Goal: Task Accomplishment & Management: Manage account settings

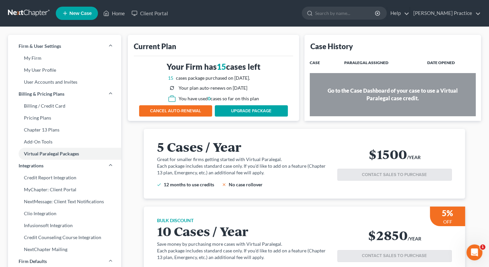
scroll to position [29, 0]
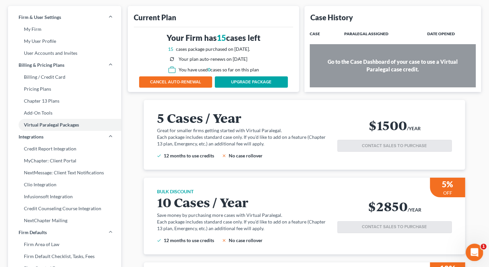
click at [473, 248] on icon "Open Intercom Messenger" at bounding box center [473, 251] width 11 height 11
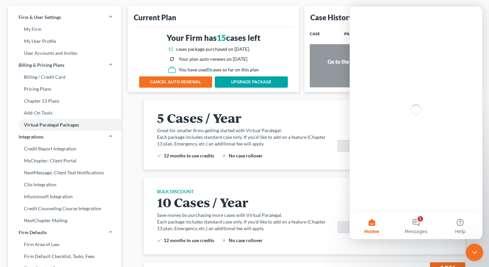
scroll to position [0, 0]
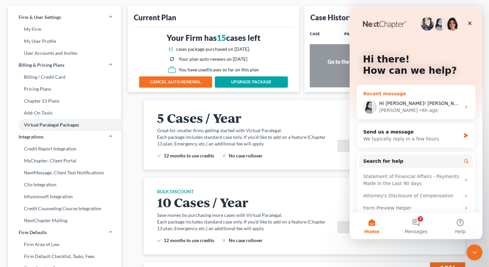
click at [429, 109] on div "[PERSON_NAME] • 6h ago" at bounding box center [420, 110] width 82 height 7
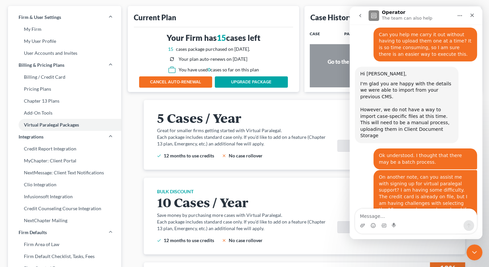
scroll to position [772, 0]
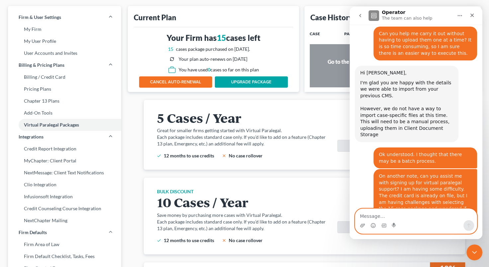
click at [367, 215] on textarea "Message…" at bounding box center [415, 214] width 121 height 11
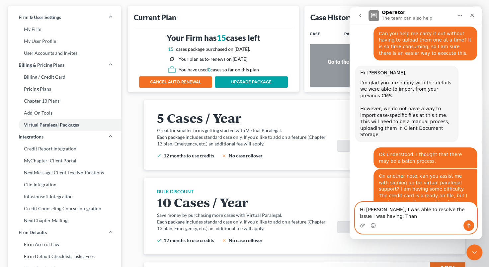
scroll to position [779, 0]
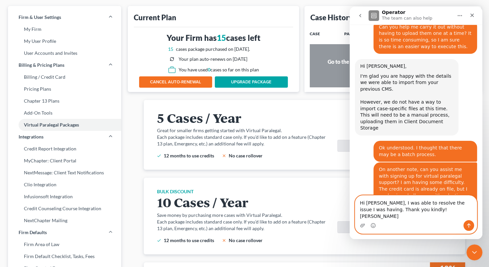
type textarea "Hi [PERSON_NAME], I was able to resolve the issue I was having. Thank you kindl…"
click at [469, 221] on button "Send a message…" at bounding box center [468, 225] width 11 height 11
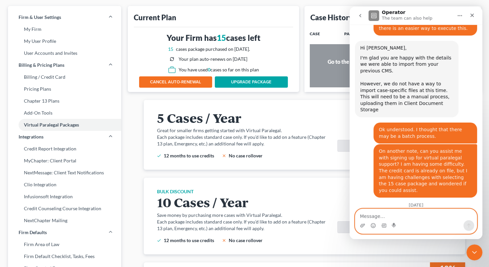
scroll to position [798, 0]
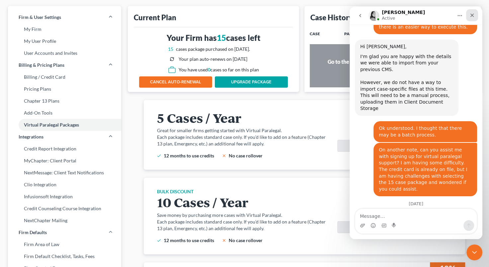
click at [469, 15] on div "Close" at bounding box center [472, 15] width 12 height 12
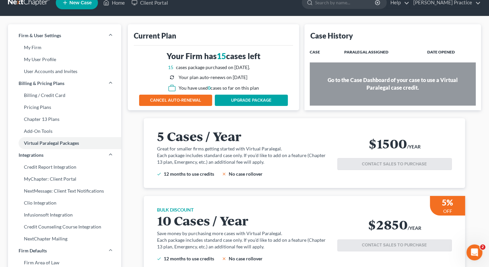
scroll to position [0, 0]
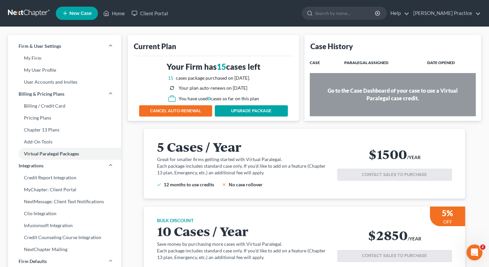
click at [365, 63] on th "Paralegal Assigned" at bounding box center [380, 62] width 83 height 13
click at [107, 14] on icon at bounding box center [106, 13] width 6 height 8
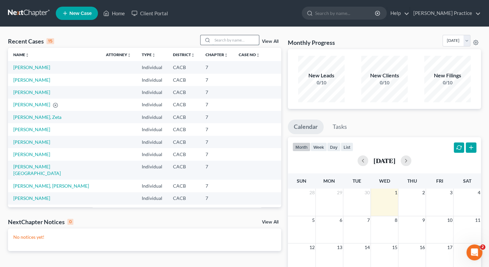
click at [227, 42] on input "search" at bounding box center [235, 40] width 46 height 10
click at [229, 39] on input "search" at bounding box center [235, 40] width 46 height 10
click at [22, 80] on link "[PERSON_NAME]" at bounding box center [31, 80] width 37 height 6
select select "3"
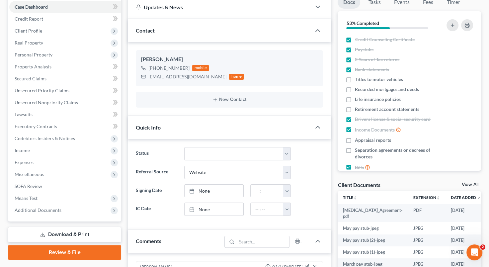
scroll to position [13, 0]
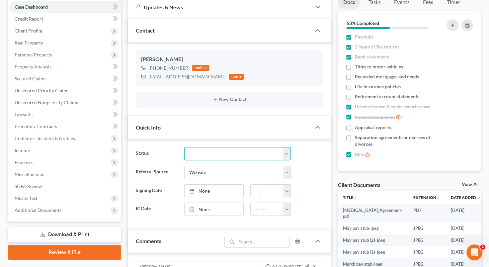
click at [285, 152] on select "Discharged Dismissed Filed In Progress Lead Lost Lead Ready to File To Review" at bounding box center [237, 153] width 107 height 13
select select "7"
click at [184, 147] on select "Discharged Dismissed Filed In Progress Lead Lost Lead Ready to File To Review" at bounding box center [237, 153] width 107 height 13
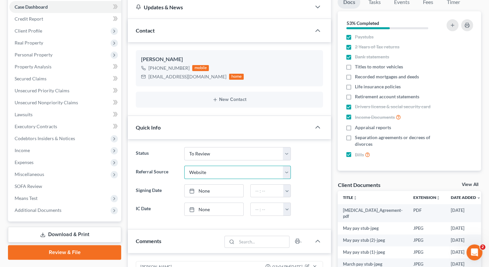
click at [278, 171] on select "Select Word Of Mouth Previous Clients Direct Mail Website Google Search Modern …" at bounding box center [237, 172] width 107 height 13
click at [184, 166] on select "Select Word Of Mouth Previous Clients Direct Mail Website Google Search Modern …" at bounding box center [237, 172] width 107 height 13
click at [221, 188] on link "None" at bounding box center [213, 190] width 59 height 13
type input "[DATE]"
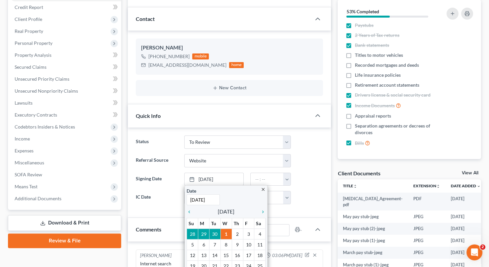
scroll to position [0, 0]
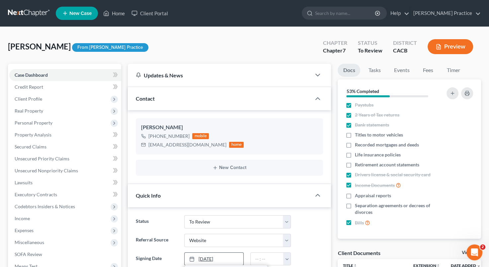
click at [227, 257] on link "[DATE]" at bounding box center [213, 258] width 59 height 13
click at [193, 257] on rect at bounding box center [192, 259] width 4 height 4
click at [190, 256] on icon at bounding box center [191, 258] width 5 height 5
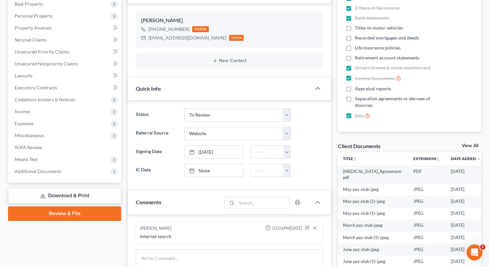
scroll to position [110, 0]
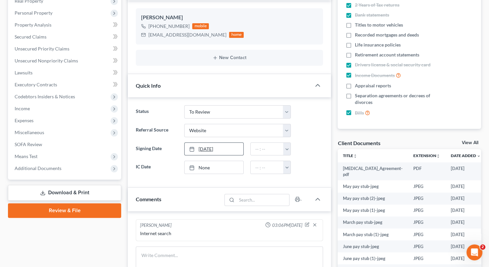
click at [230, 148] on link "[DATE]" at bounding box center [213, 149] width 59 height 13
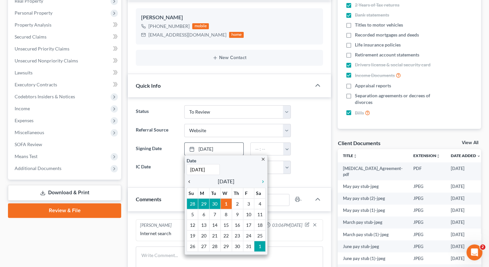
click at [190, 181] on icon "chevron_left" at bounding box center [190, 181] width 9 height 5
click at [189, 181] on icon "chevron_left" at bounding box center [190, 181] width 9 height 5
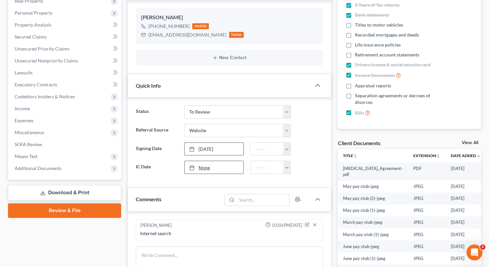
click at [218, 166] on link "None" at bounding box center [213, 167] width 59 height 13
type input "[DATE]"
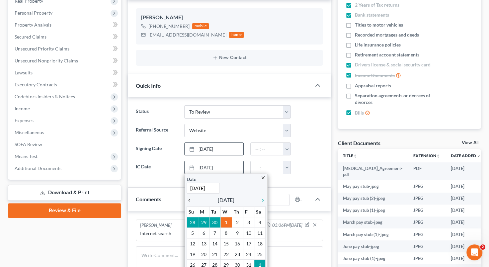
click at [188, 198] on icon "chevron_left" at bounding box center [190, 199] width 9 height 5
click at [264, 197] on icon "chevron_right" at bounding box center [261, 199] width 9 height 5
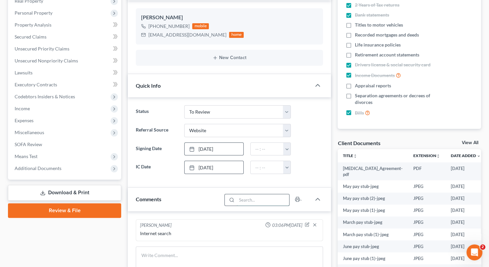
click at [272, 198] on input "search" at bounding box center [263, 199] width 53 height 11
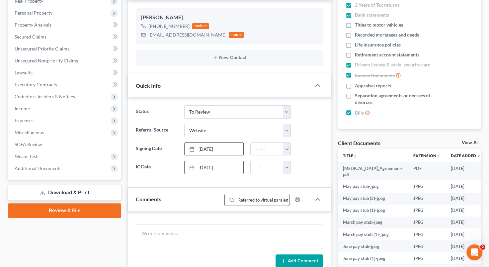
type input "Referred to virtual paralega"
drag, startPoint x: 288, startPoint y: 198, endPoint x: 243, endPoint y: 199, distance: 44.8
click at [228, 196] on div "Referred to virtual paralega" at bounding box center [256, 200] width 65 height 12
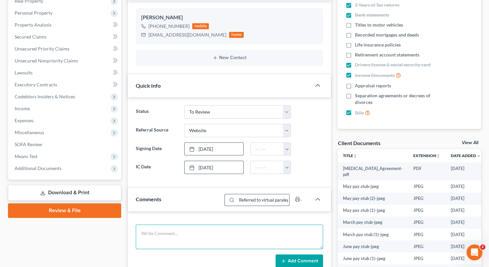
type textarea "Referred to virtual paralega"
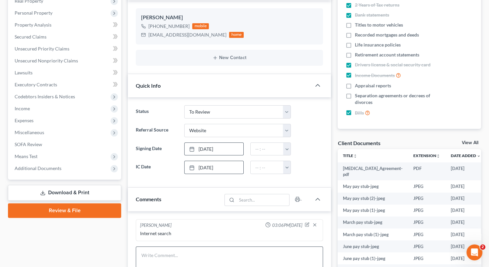
click at [219, 230] on div "Internet search" at bounding box center [229, 233] width 179 height 7
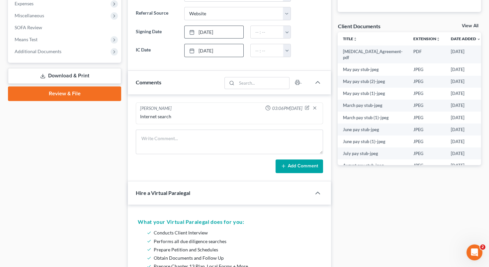
scroll to position [228, 0]
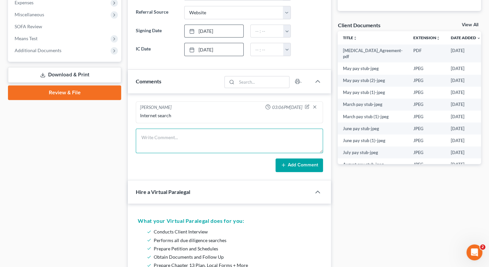
click at [194, 136] on textarea at bounding box center [229, 140] width 187 height 25
type textarea "Referred to virtual paralegal 10 1 25"
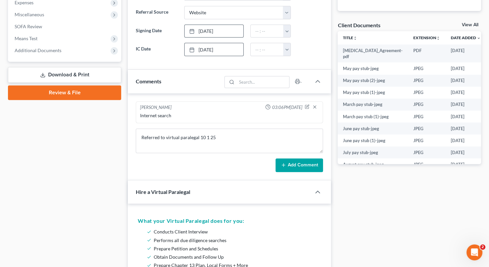
click at [295, 164] on button "Add Comment" at bounding box center [298, 165] width 47 height 14
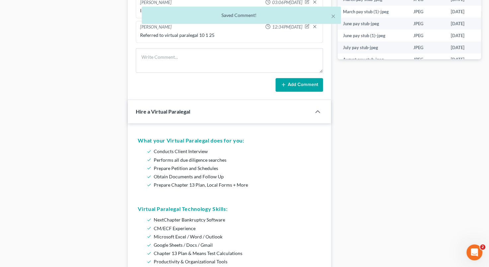
scroll to position [340, 0]
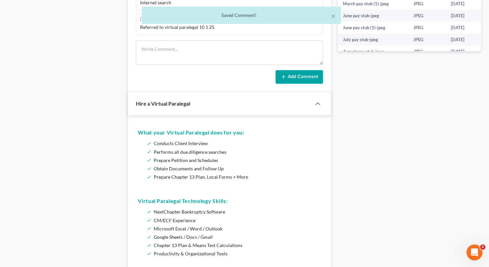
click at [306, 102] on div at bounding box center [306, 104] width 9 height 4
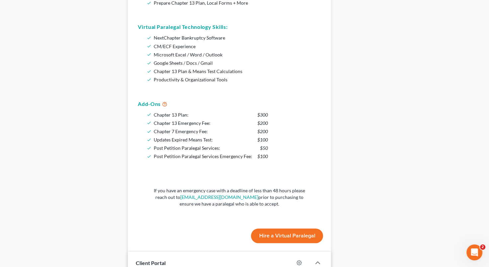
scroll to position [517, 0]
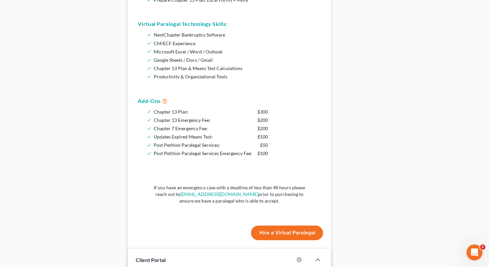
click at [275, 231] on button "Hire a Virtual Paralegal" at bounding box center [287, 232] width 72 height 15
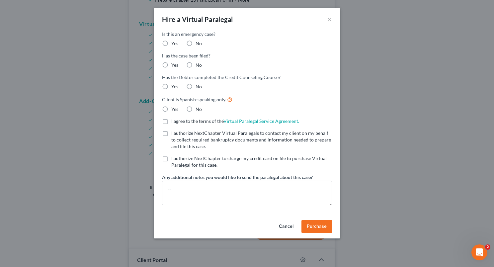
click at [195, 42] on label "No" at bounding box center [198, 43] width 6 height 7
click at [198, 42] on input "No" at bounding box center [200, 42] width 4 height 4
radio input "true"
click at [195, 64] on label "No" at bounding box center [198, 65] width 6 height 7
click at [198, 64] on input "No" at bounding box center [200, 64] width 4 height 4
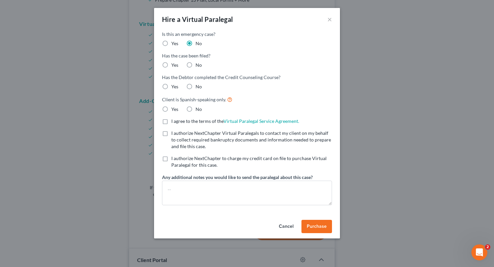
radio input "true"
click at [171, 84] on label "Yes" at bounding box center [174, 86] width 7 height 7
click at [174, 84] on input "Yes" at bounding box center [176, 85] width 4 height 4
radio input "true"
click at [195, 108] on label "No" at bounding box center [198, 109] width 6 height 7
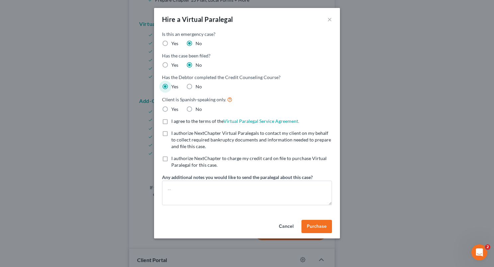
click at [198, 108] on input "No" at bounding box center [200, 108] width 4 height 4
radio input "true"
drag, startPoint x: 165, startPoint y: 119, endPoint x: 167, endPoint y: 129, distance: 10.3
click at [171, 119] on label "I agree to the terms of the Virtual Paralegal Service Agreement. (Updates have …" at bounding box center [235, 121] width 128 height 7
click at [174, 119] on input "I agree to the terms of the Virtual Paralegal Service Agreement. (Updates have …" at bounding box center [176, 120] width 4 height 4
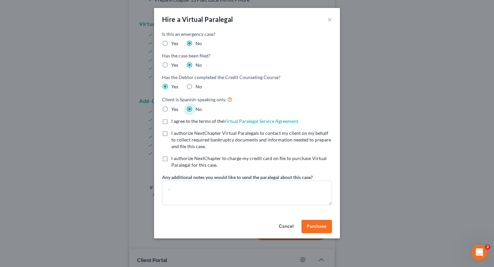
checkbox input "true"
click at [171, 132] on label "I authorize NextChapter Virtual Paralegals to contact my client on my behalf to…" at bounding box center [251, 140] width 161 height 20
click at [174, 132] on input "I authorize NextChapter Virtual Paralegals to contact my client on my behalf to…" at bounding box center [176, 132] width 4 height 4
checkbox input "true"
click at [171, 158] on label "I authorize NextChapter to charge my credit card on file to purchase Virtual Pa…" at bounding box center [251, 161] width 161 height 13
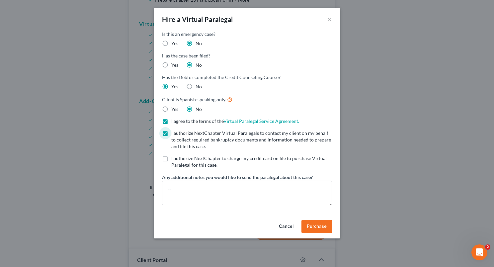
click at [174, 158] on input "I authorize NextChapter to charge my credit card on file to purchase Virtual Pa…" at bounding box center [176, 157] width 4 height 4
checkbox input "true"
click at [227, 193] on textarea at bounding box center [247, 192] width 170 height 25
click at [253, 191] on textarea "l" at bounding box center [247, 192] width 170 height 25
type textarea "l"
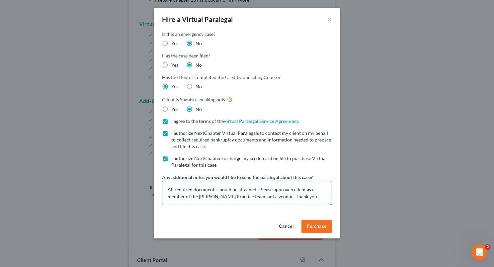
type textarea "All required documents should be attached. Please approach client as a member o…"
click at [321, 224] on span "Purchase" at bounding box center [317, 226] width 20 height 6
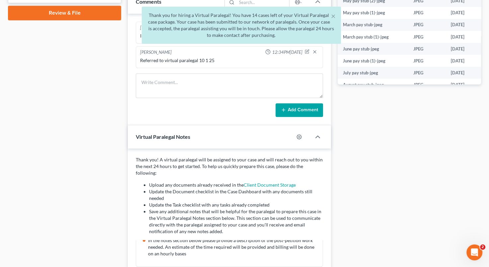
scroll to position [0, 0]
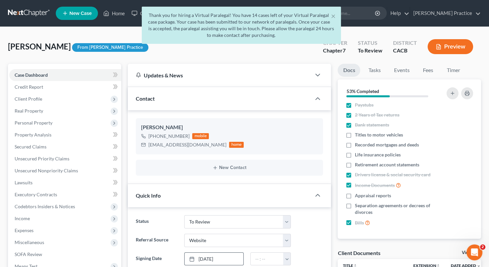
click at [355, 70] on link "Docs" at bounding box center [348, 70] width 23 height 13
click at [352, 70] on link "Docs" at bounding box center [348, 70] width 23 height 13
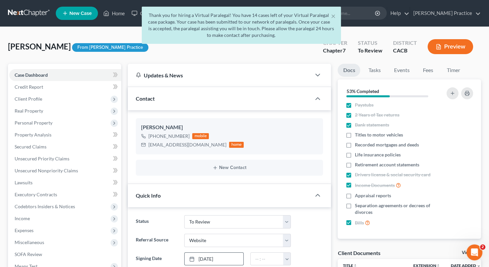
click at [352, 70] on link "Docs" at bounding box center [348, 70] width 23 height 13
click at [41, 74] on span "Case Dashboard" at bounding box center [31, 75] width 33 height 6
click at [333, 16] on button "×" at bounding box center [333, 16] width 5 height 8
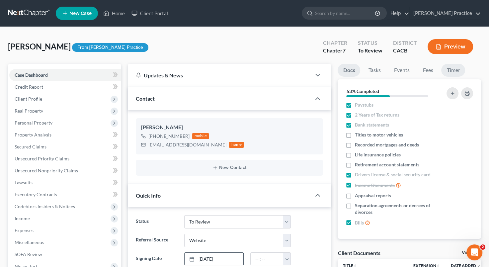
click at [452, 69] on link "Timer" at bounding box center [453, 70] width 24 height 13
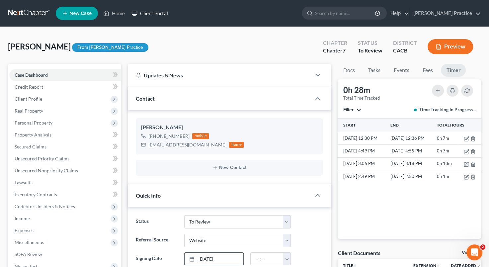
click at [158, 11] on link "Client Portal" at bounding box center [149, 13] width 43 height 12
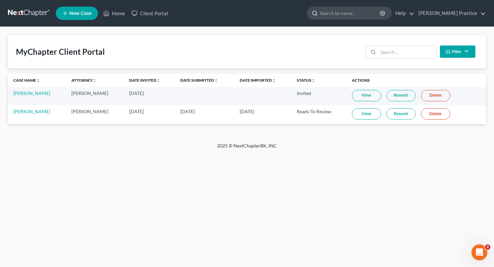
click at [353, 16] on input "search" at bounding box center [350, 13] width 61 height 12
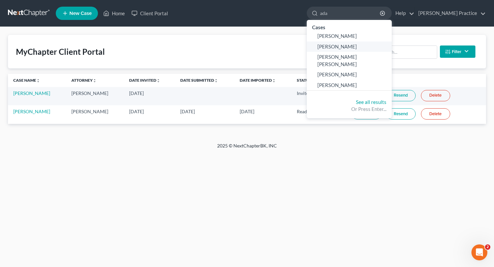
type input "ada"
click at [352, 45] on span "[PERSON_NAME]" at bounding box center [336, 46] width 39 height 6
select select "3"
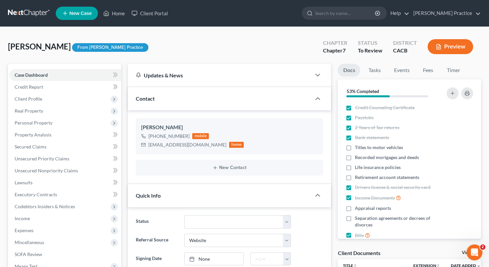
scroll to position [149, 0]
click at [316, 74] on icon "button" at bounding box center [318, 75] width 8 height 8
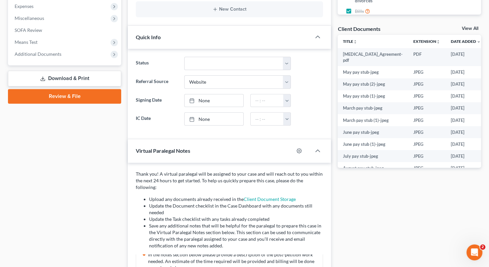
scroll to position [226, 0]
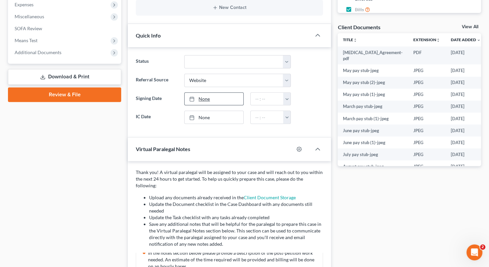
click at [199, 94] on link "None" at bounding box center [213, 99] width 59 height 13
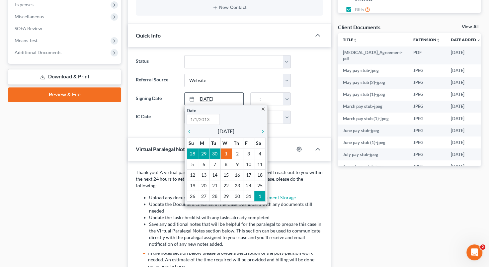
type input "[DATE]"
click at [188, 129] on icon "chevron_left" at bounding box center [190, 131] width 9 height 5
click at [189, 129] on icon "chevron_left" at bounding box center [190, 131] width 9 height 5
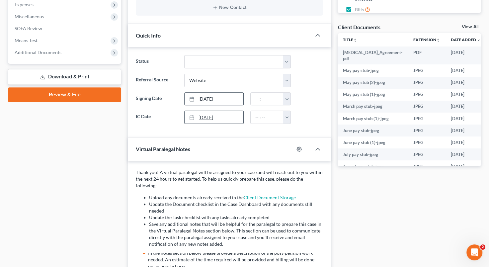
click at [218, 112] on link "[DATE]" at bounding box center [213, 117] width 59 height 13
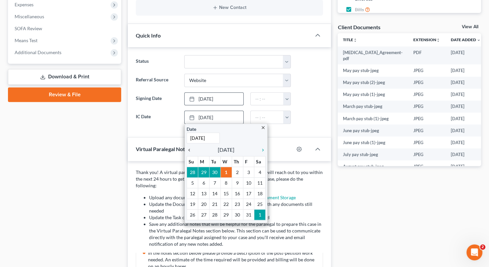
click at [190, 147] on icon "chevron_left" at bounding box center [190, 149] width 9 height 5
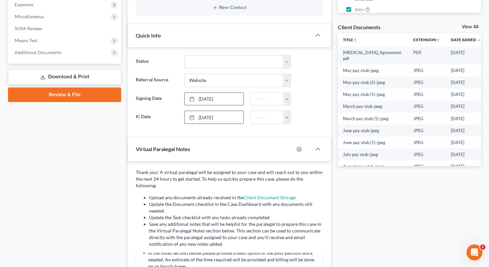
click at [311, 112] on div at bounding box center [310, 116] width 32 height 13
click at [318, 147] on icon "button" at bounding box center [318, 149] width 8 height 8
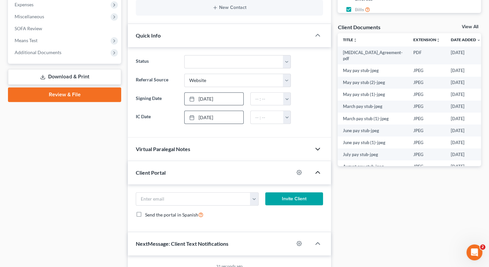
click at [315, 172] on icon "button" at bounding box center [318, 172] width 8 height 8
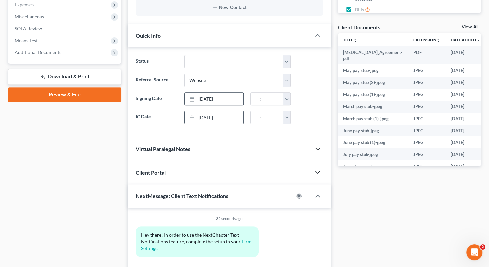
click at [316, 171] on polyline "button" at bounding box center [318, 172] width 4 height 2
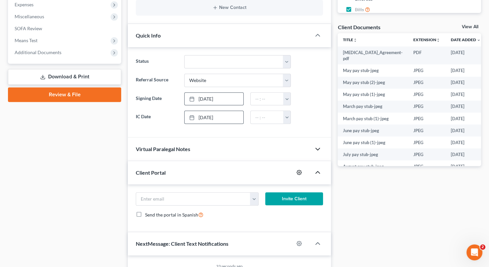
click at [297, 170] on icon "button" at bounding box center [298, 172] width 5 height 5
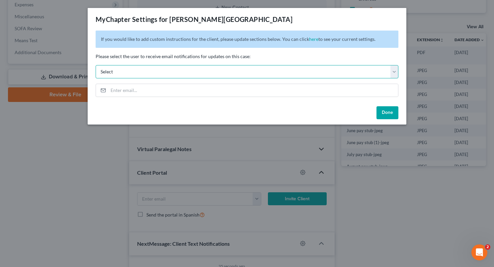
click at [394, 71] on select "Select [EMAIL_ADDRESS][DOMAIN_NAME] [EMAIL_ADDRESS][DOMAIN_NAME]" at bounding box center [247, 71] width 303 height 13
select select "0"
click at [96, 65] on select "Select [EMAIL_ADDRESS][DOMAIN_NAME] [EMAIL_ADDRESS][DOMAIN_NAME]" at bounding box center [247, 71] width 303 height 13
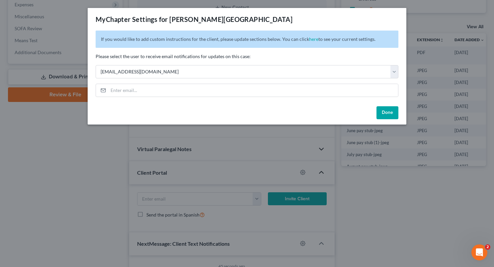
click at [383, 113] on button "Done" at bounding box center [387, 112] width 22 height 13
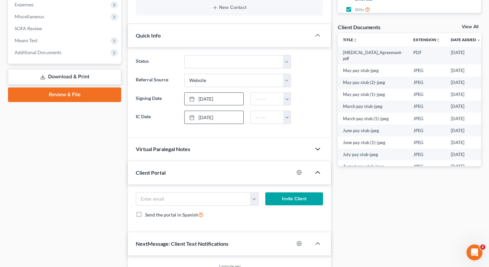
scroll to position [301, 0]
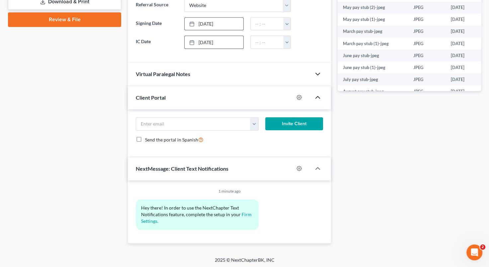
click at [320, 72] on icon "button" at bounding box center [318, 74] width 8 height 8
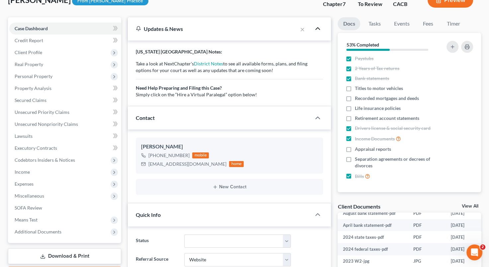
scroll to position [0, 0]
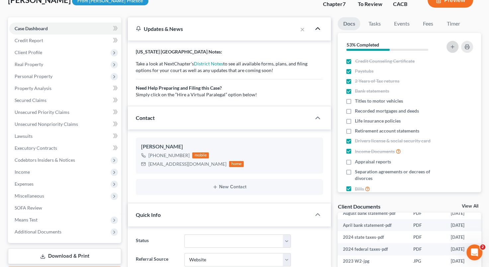
click at [451, 44] on icon "button" at bounding box center [452, 46] width 5 height 5
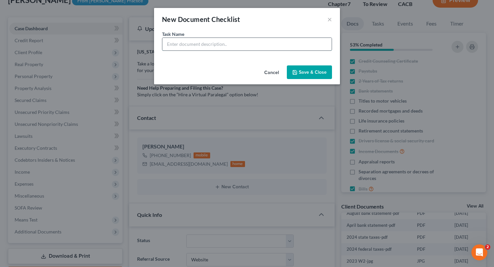
click at [218, 45] on input "text" at bounding box center [246, 44] width 169 height 13
type input "Lawsuits"
click at [297, 73] on icon "button" at bounding box center [294, 72] width 5 height 5
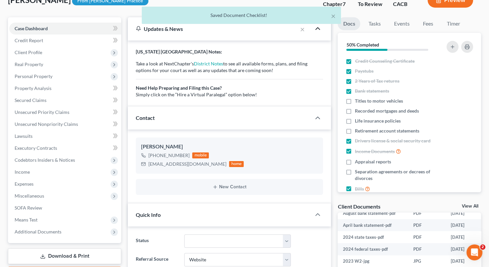
scroll to position [23, 0]
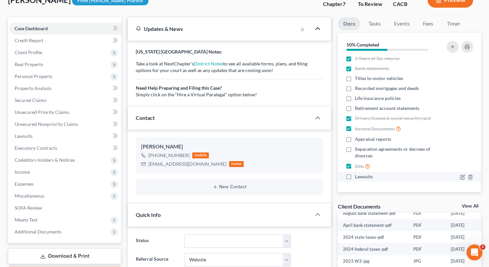
click at [355, 177] on label "Lawsuits" at bounding box center [364, 176] width 18 height 7
click at [357, 177] on input "Lawsuits" at bounding box center [359, 175] width 4 height 4
checkbox input "true"
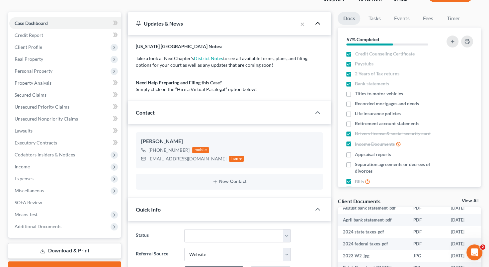
scroll to position [0, 0]
click at [455, 40] on icon "button" at bounding box center [452, 41] width 5 height 5
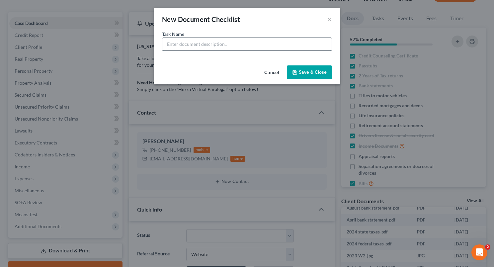
click at [188, 45] on input "text" at bounding box center [246, 44] width 169 height 13
type input "Tax Returns (2 years)"
click at [303, 71] on button "Save & Close" at bounding box center [309, 72] width 45 height 14
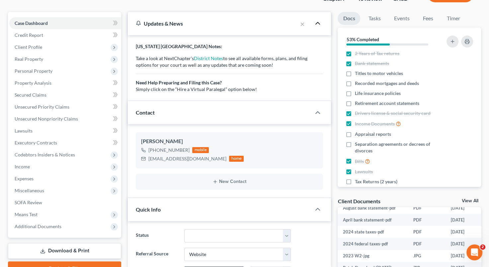
scroll to position [33, 0]
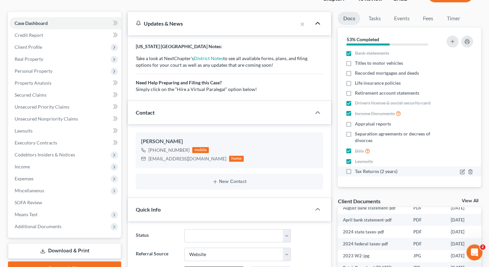
click at [355, 173] on label "Tax Returns (2 years)" at bounding box center [376, 171] width 42 height 7
click at [357, 172] on input "Tax Returns (2 years)" at bounding box center [359, 170] width 4 height 4
checkbox input "true"
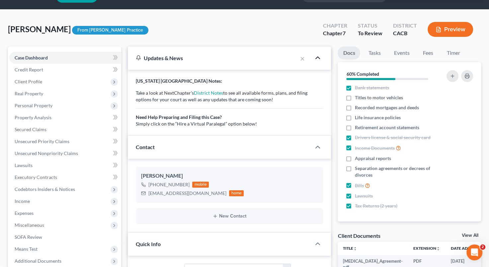
scroll to position [21, 0]
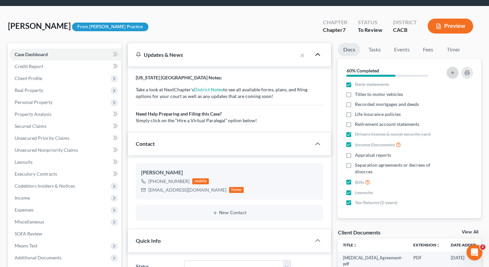
click at [450, 72] on icon "button" at bounding box center [452, 72] width 5 height 5
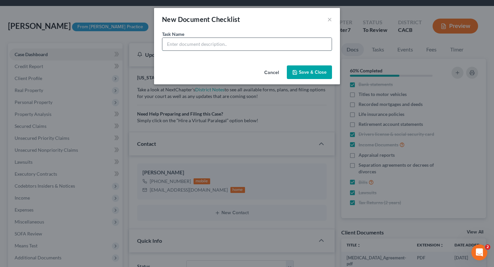
click at [187, 45] on input "text" at bounding box center [246, 44] width 169 height 13
type input "Credit Report"
click at [315, 72] on button "Save & Close" at bounding box center [309, 72] width 45 height 14
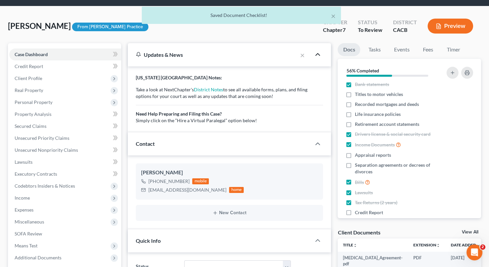
scroll to position [42, 0]
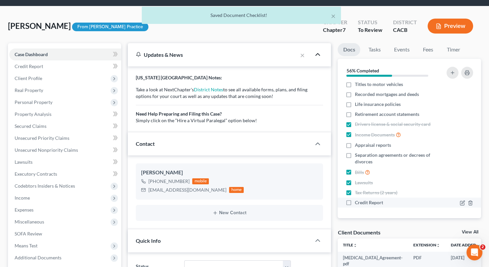
click at [355, 201] on label "Credit Report" at bounding box center [369, 202] width 28 height 7
click at [357, 201] on input "Credit Report" at bounding box center [359, 201] width 4 height 4
checkbox input "true"
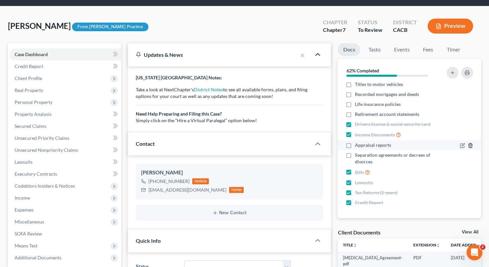
click at [468, 144] on polyline "button" at bounding box center [470, 144] width 4 height 0
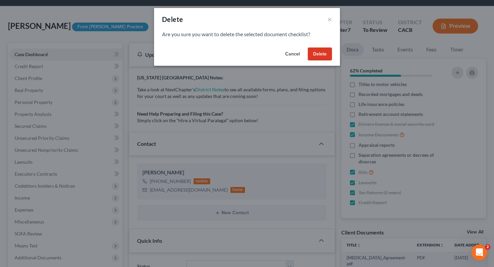
click at [317, 55] on button "Delete" at bounding box center [320, 53] width 24 height 13
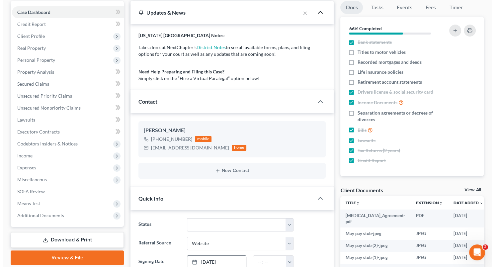
scroll to position [52, 0]
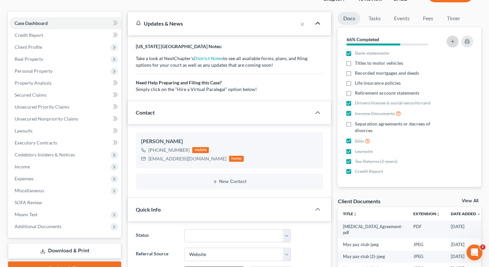
click at [456, 40] on button "button" at bounding box center [452, 42] width 12 height 12
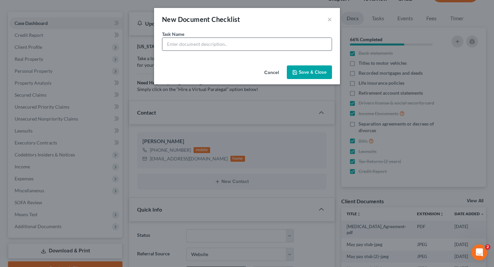
click at [263, 44] on input "text" at bounding box center [246, 44] width 169 height 13
type input "Social Security"
click at [311, 68] on button "Save & Close" at bounding box center [309, 72] width 45 height 14
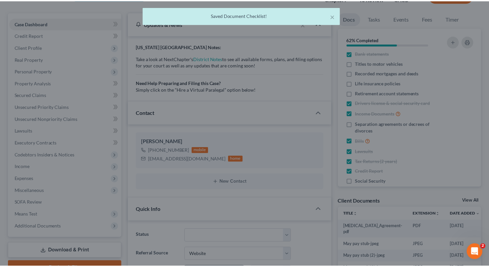
scroll to position [42, 0]
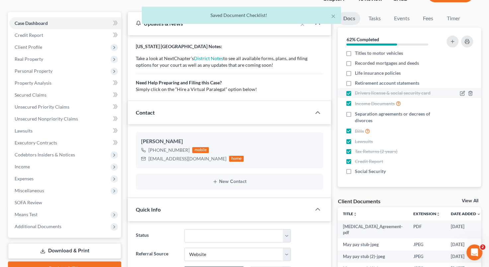
click at [403, 91] on span "Drivers license & social security card" at bounding box center [393, 93] width 76 height 7
click at [362, 91] on input "Drivers license & social security card" at bounding box center [359, 92] width 4 height 4
checkbox input "false"
click at [460, 92] on icon "button" at bounding box center [462, 94] width 4 height 4
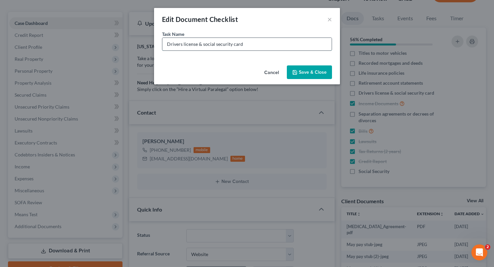
drag, startPoint x: 256, startPoint y: 41, endPoint x: 180, endPoint y: 41, distance: 76.0
click at [180, 41] on input "Drivers license & social security card" at bounding box center [246, 44] width 169 height 13
type input "Driver License"
click at [320, 72] on button "Save & Close" at bounding box center [309, 72] width 45 height 14
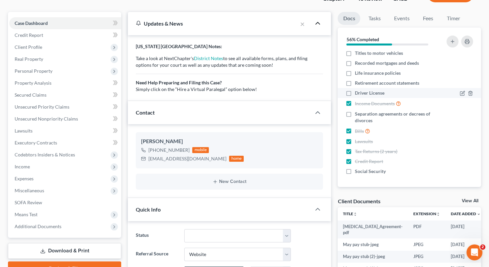
click at [355, 93] on label "Driver License" at bounding box center [370, 93] width 30 height 7
click at [357, 93] on input "Driver License" at bounding box center [359, 92] width 4 height 4
checkbox input "true"
click at [355, 170] on label "Social Security" at bounding box center [370, 171] width 31 height 7
click at [357, 170] on input "Social Security" at bounding box center [359, 170] width 4 height 4
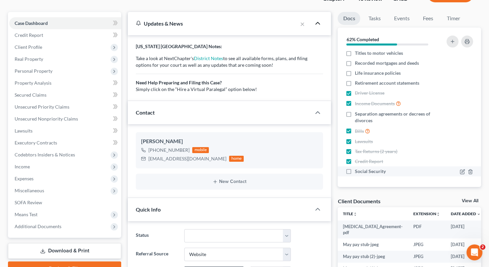
checkbox input "true"
click at [355, 81] on label "Retirement account statements" at bounding box center [387, 83] width 64 height 7
click at [357, 81] on input "Retirement account statements" at bounding box center [359, 82] width 4 height 4
checkbox input "true"
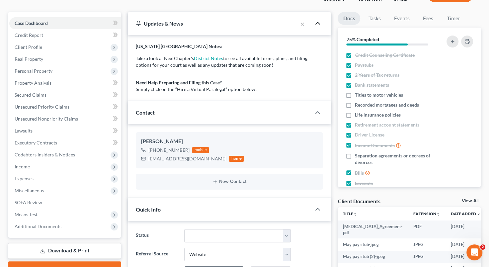
scroll to position [0, 0]
click at [460, 94] on icon "button" at bounding box center [462, 96] width 4 height 4
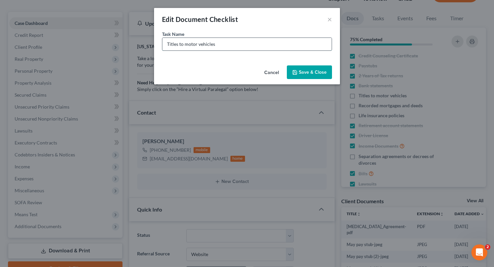
click at [166, 43] on input "Titles to motor vehicles" at bounding box center [246, 44] width 169 height 13
type input "Proof of Automobile Insurance"
click at [322, 71] on button "Save & Close" at bounding box center [309, 72] width 45 height 14
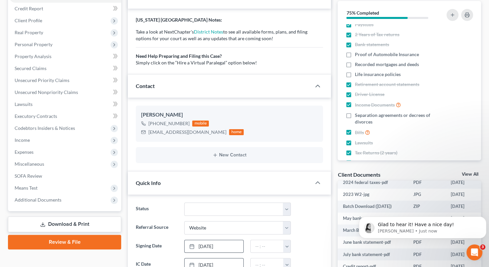
scroll to position [13, 0]
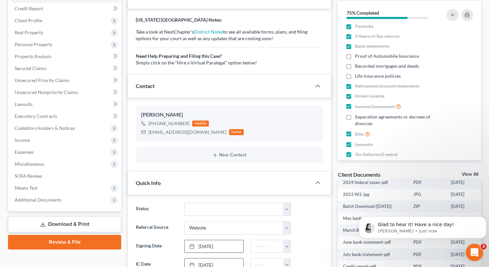
click at [471, 251] on icon "Open Intercom Messenger" at bounding box center [473, 251] width 11 height 11
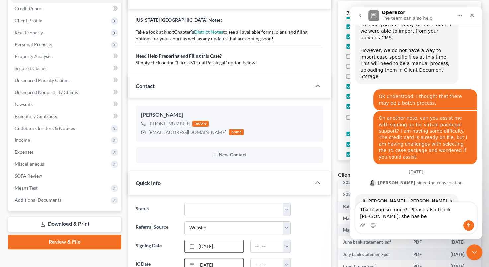
scroll to position [836, 0]
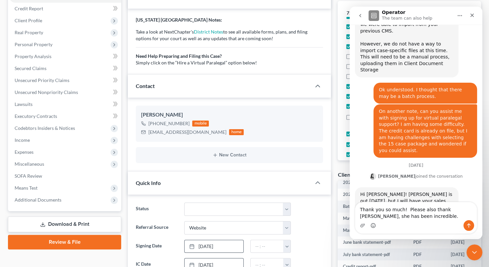
type textarea "Thank you so much! Please also thank [PERSON_NAME], she has been incredible."
click at [373, 226] on icon "Emoji picker" at bounding box center [372, 226] width 1 height 0
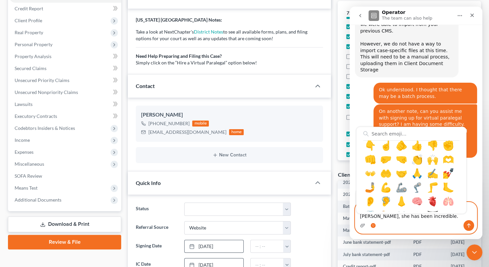
scroll to position [589, 0]
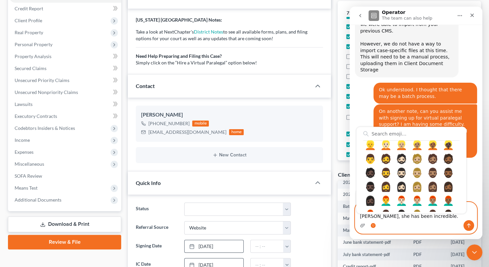
click at [393, 132] on input "Search emoji…" at bounding box center [411, 133] width 96 height 13
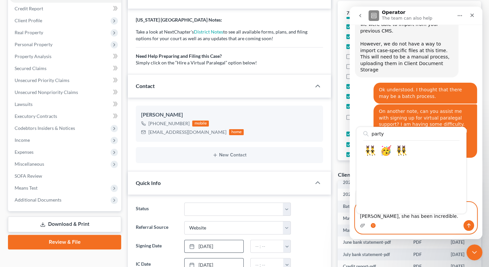
scroll to position [0, 0]
type input "party"
type textarea "Thank you so much! Please also thank [PERSON_NAME], she has been incredible.🥳"
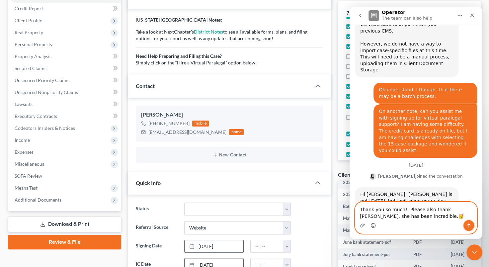
click at [469, 225] on icon "Send a message…" at bounding box center [469, 225] width 4 height 4
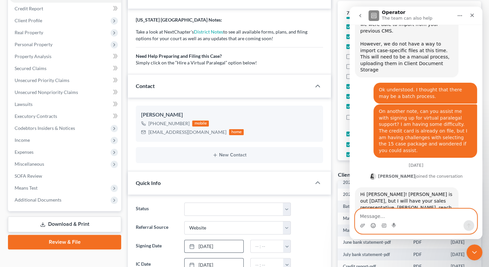
scroll to position [844, 0]
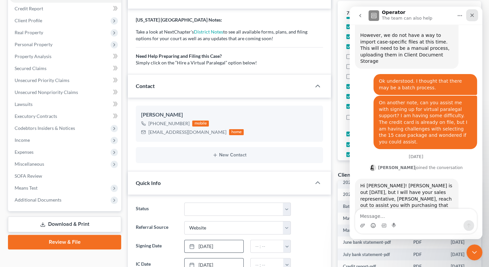
click at [472, 14] on icon "Close" at bounding box center [471, 15] width 5 height 5
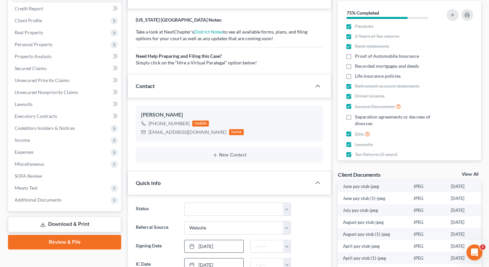
scroll to position [82, 0]
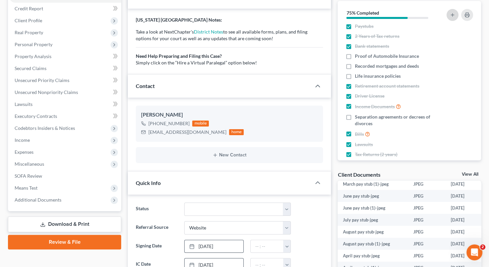
click at [452, 12] on icon "button" at bounding box center [452, 14] width 5 height 5
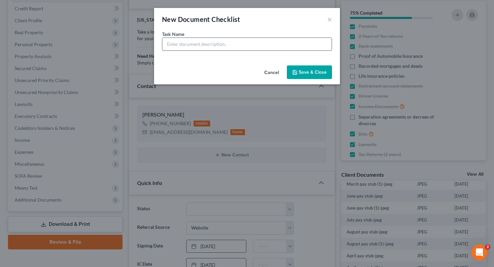
click at [187, 42] on input "text" at bounding box center [246, 44] width 169 height 13
type input "Bankruptcy Questionnaire"
click at [318, 72] on button "Save & Close" at bounding box center [309, 72] width 45 height 14
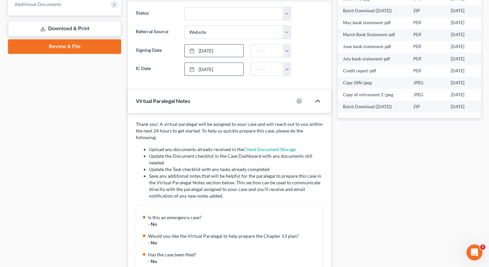
scroll to position [861, 0]
